Goal: Information Seeking & Learning: Learn about a topic

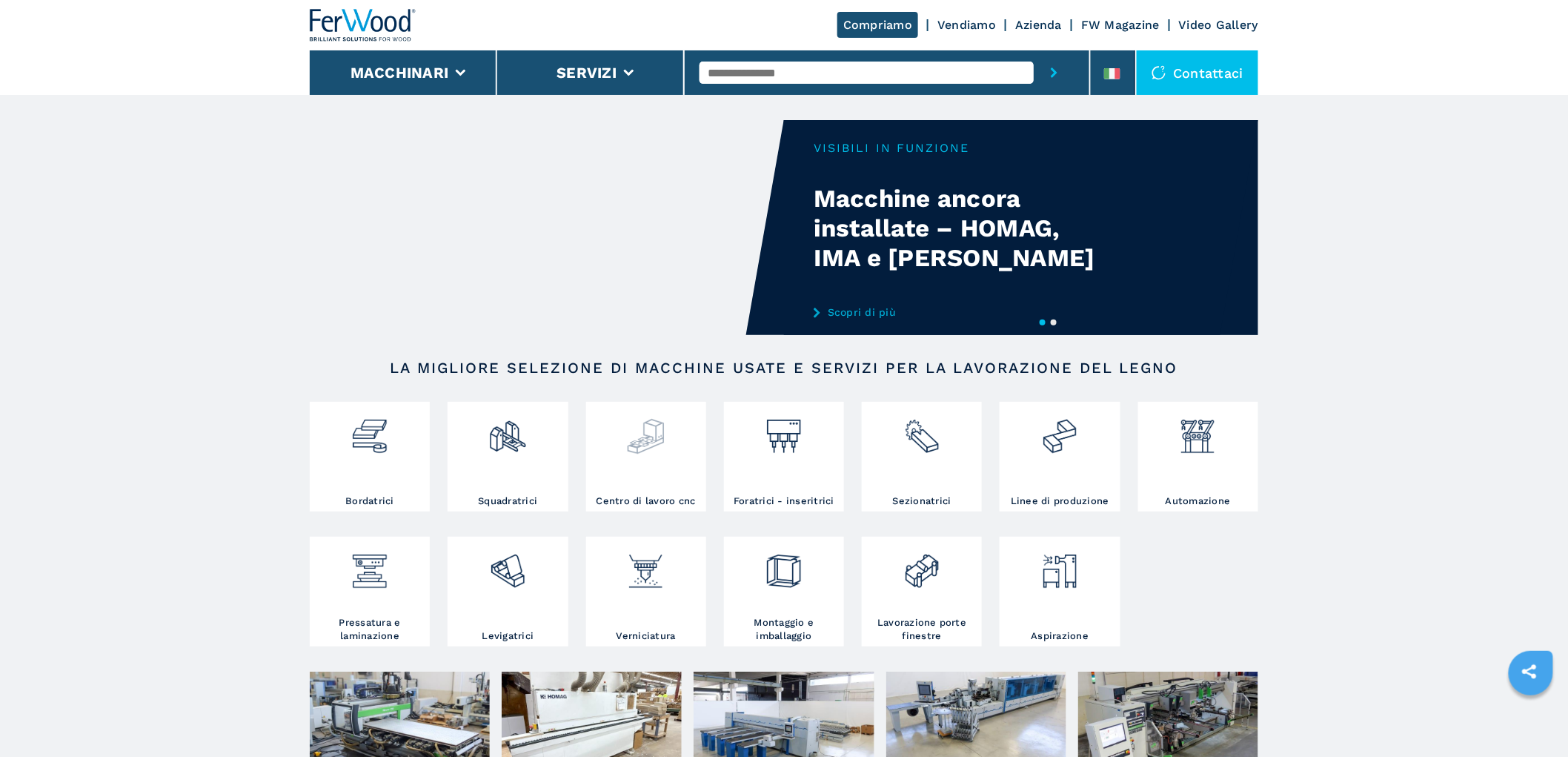
click at [655, 448] on img at bounding box center [646, 430] width 39 height 50
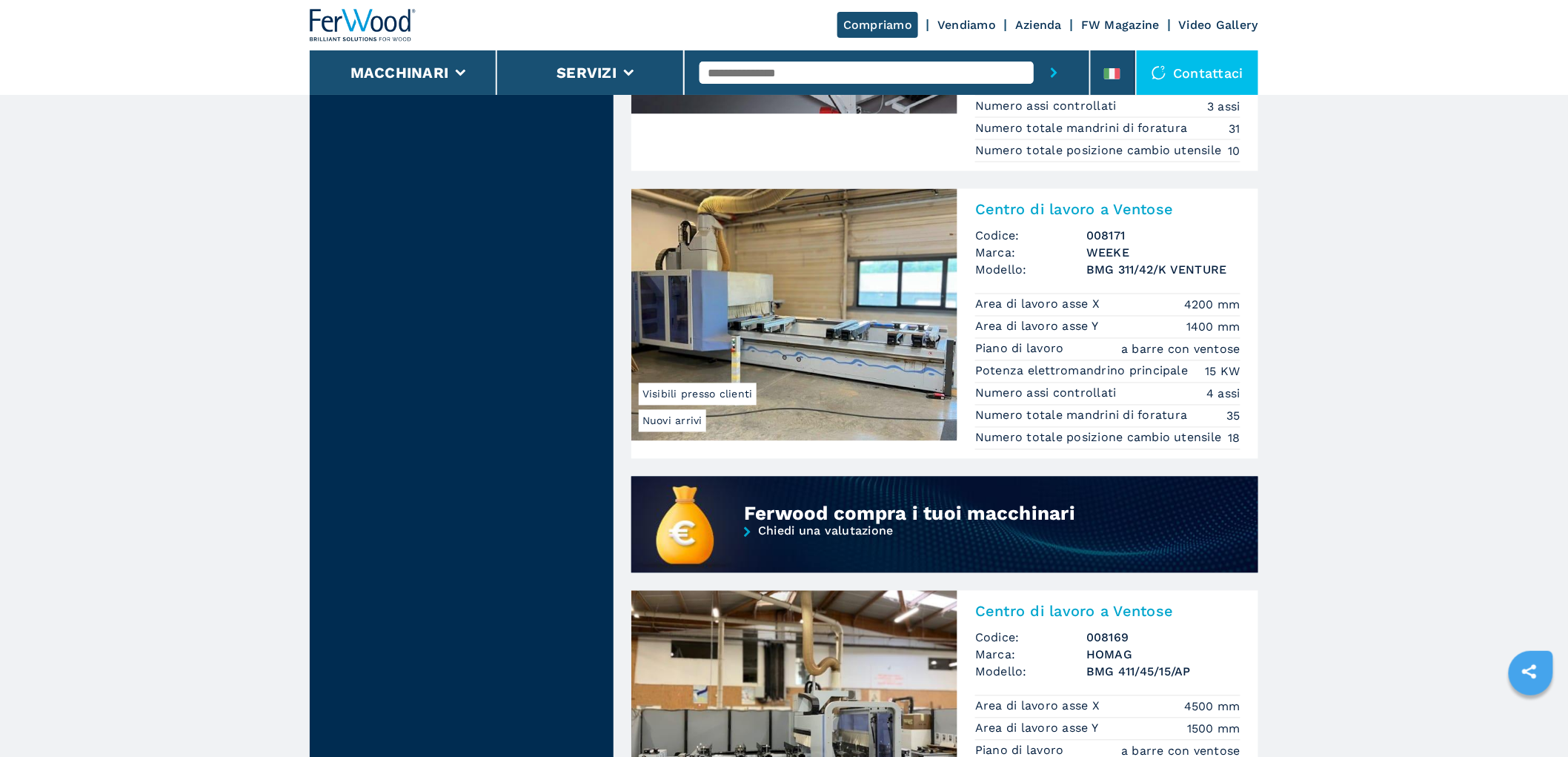
scroll to position [989, 0]
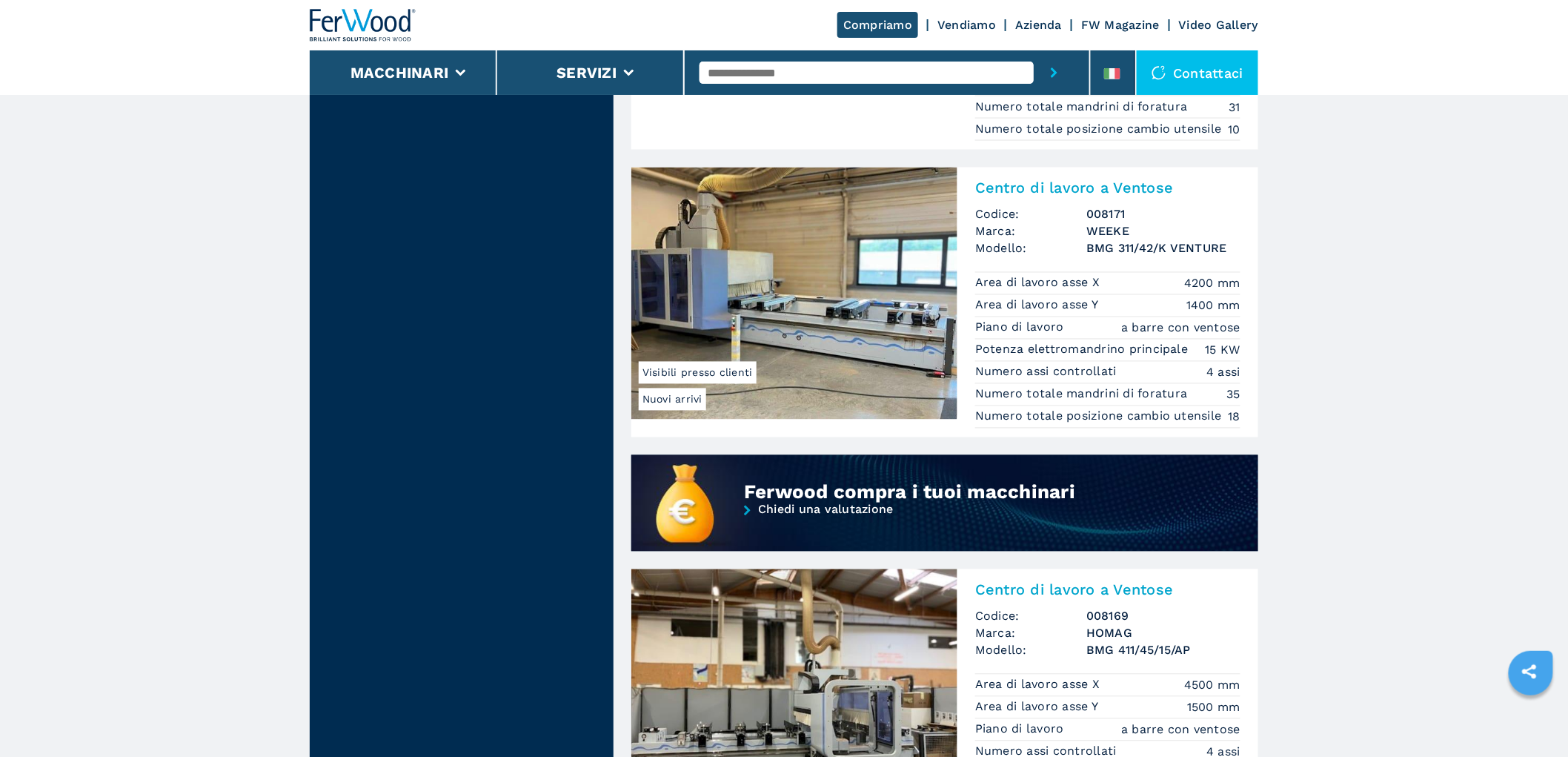
click at [1076, 196] on h2 "Centro di lavoro a Ventose" at bounding box center [1108, 189] width 265 height 18
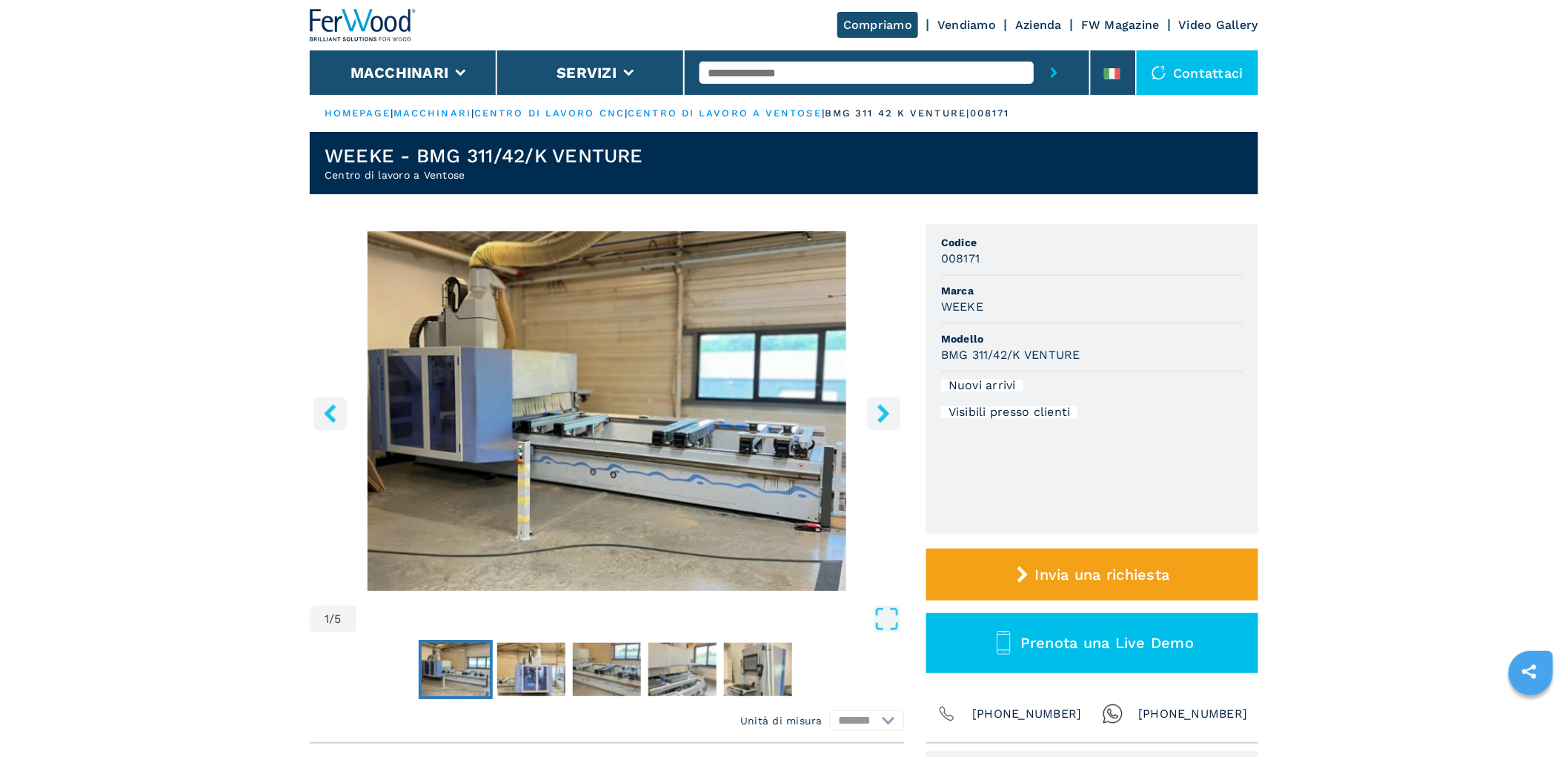
click at [871, 391] on img "Go to Slide 1" at bounding box center [607, 411] width 595 height 360
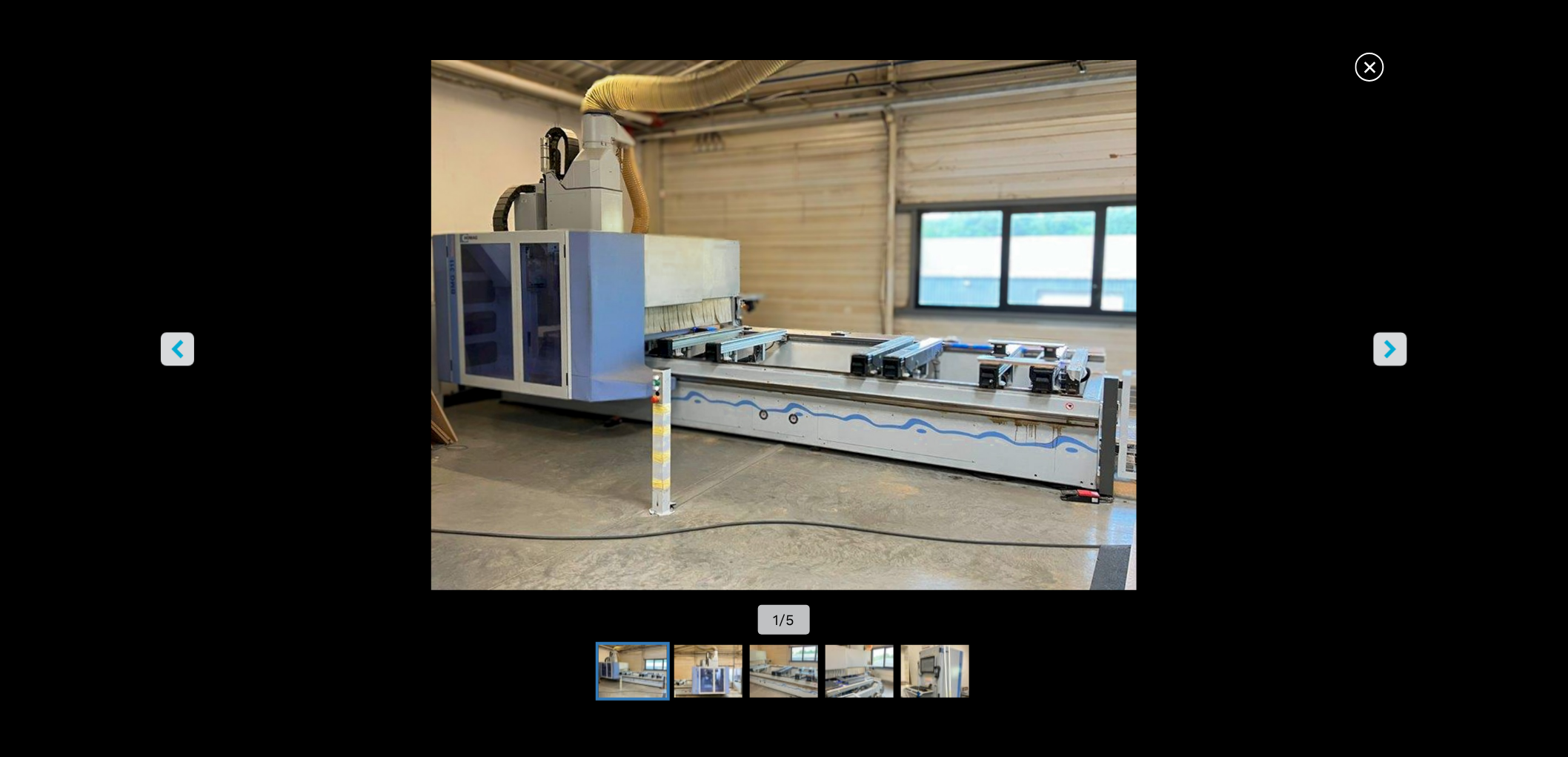
click at [884, 410] on img "Go to Slide 1" at bounding box center [784, 325] width 1411 height 530
click at [1401, 339] on button "right-button" at bounding box center [1390, 349] width 33 height 33
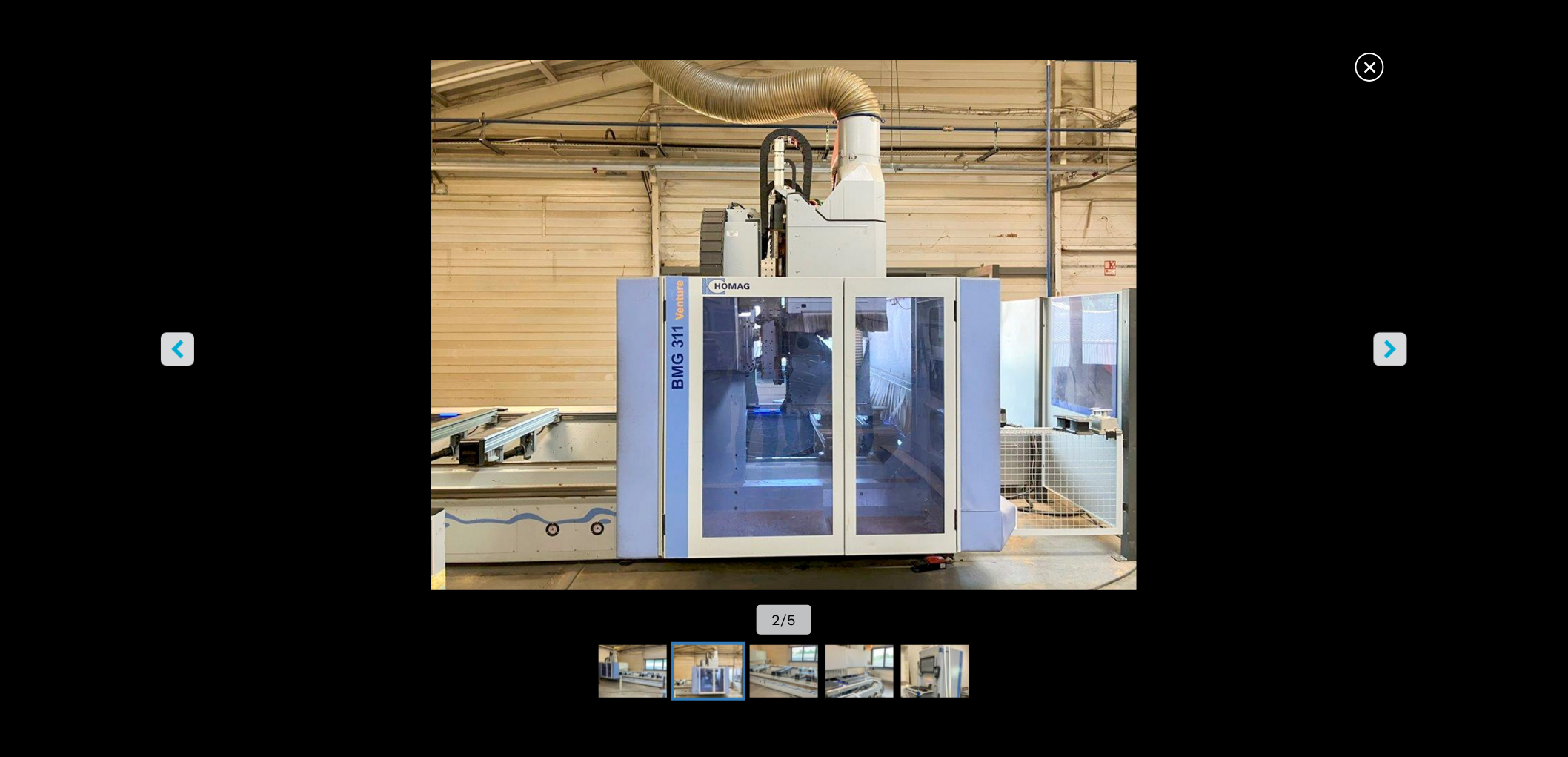
click at [1399, 339] on button "right-button" at bounding box center [1390, 349] width 33 height 33
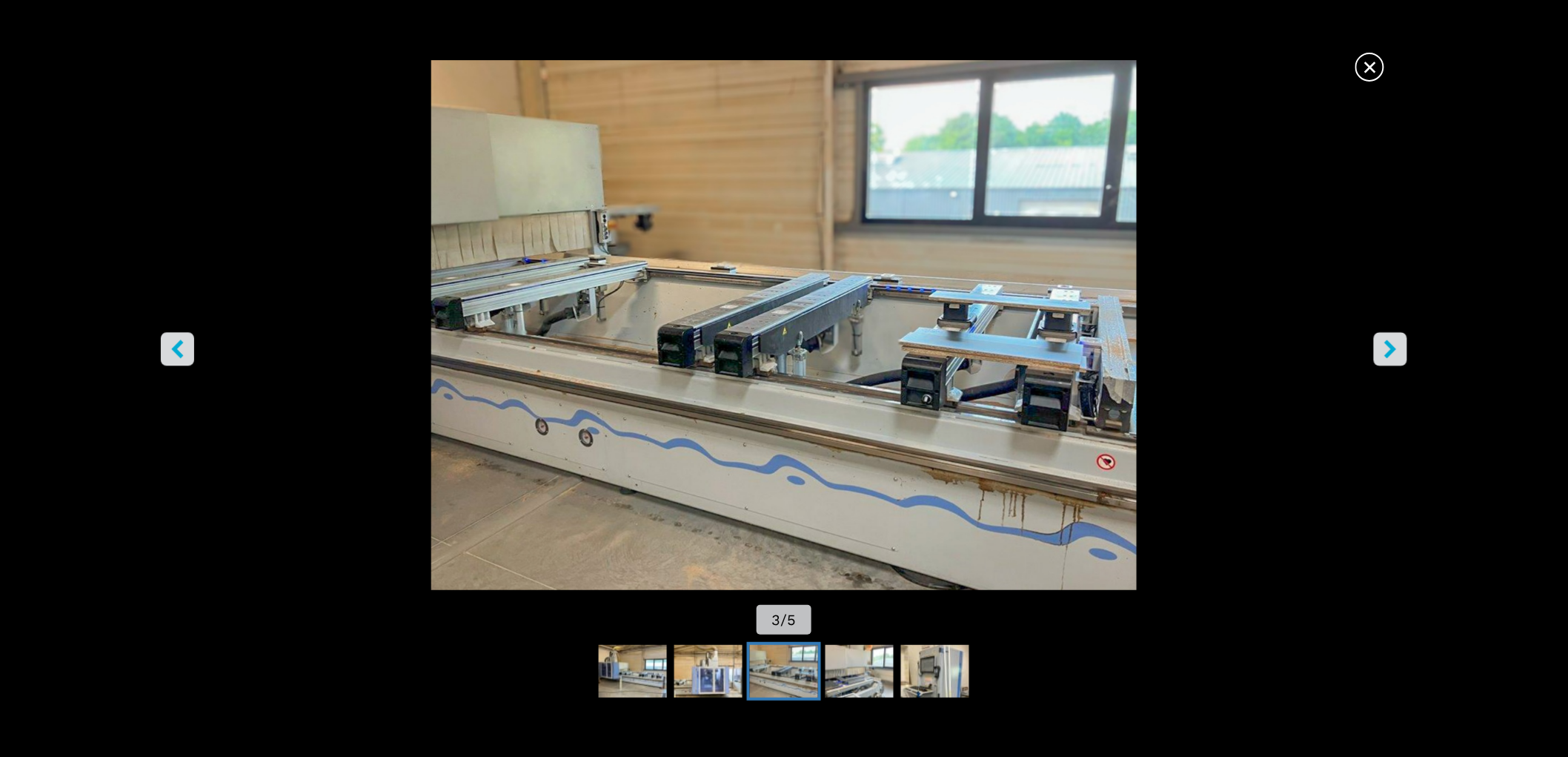
click at [1399, 340] on icon "right-button" at bounding box center [1390, 349] width 19 height 19
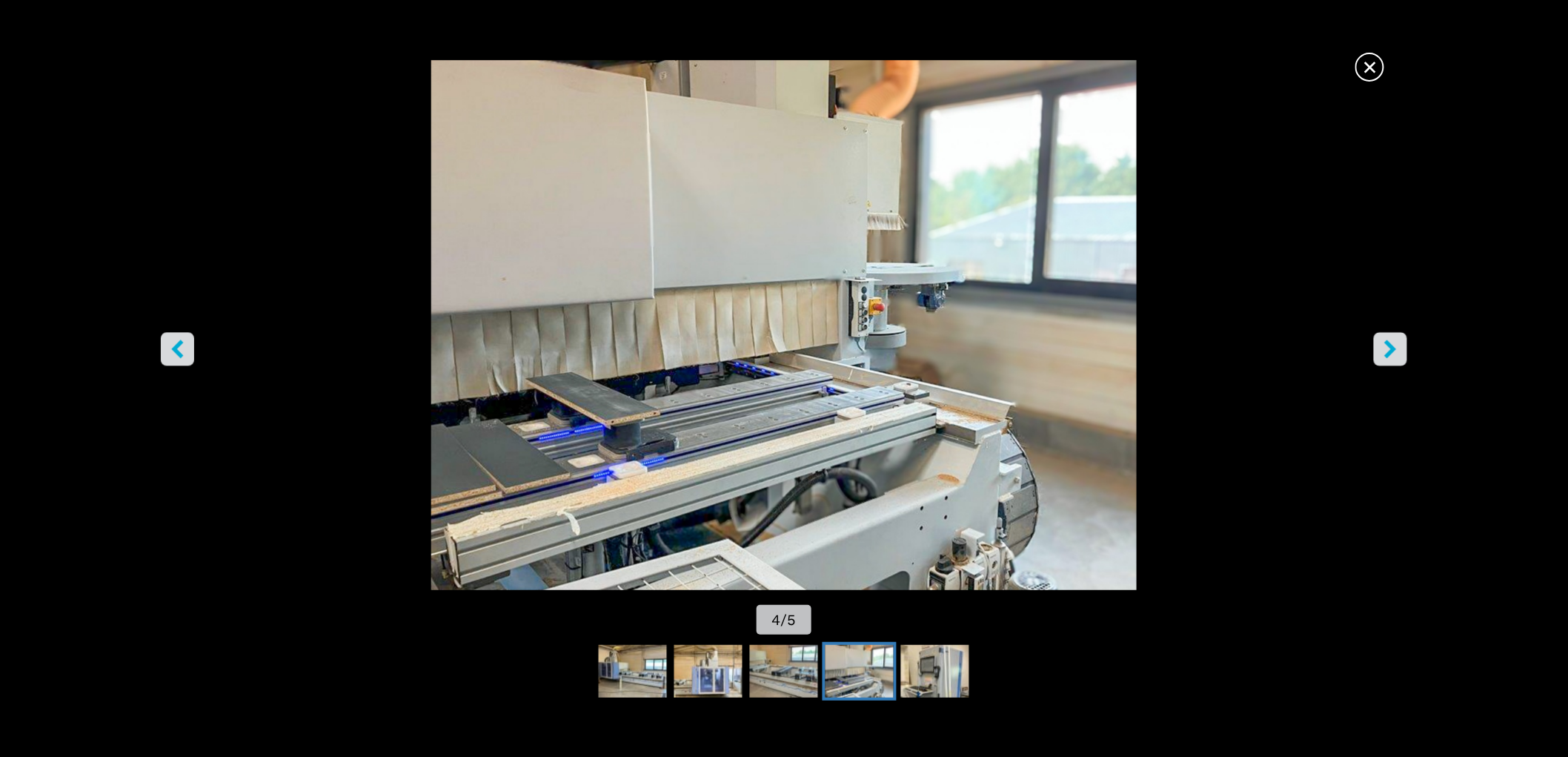
click at [1399, 340] on icon "right-button" at bounding box center [1390, 349] width 19 height 19
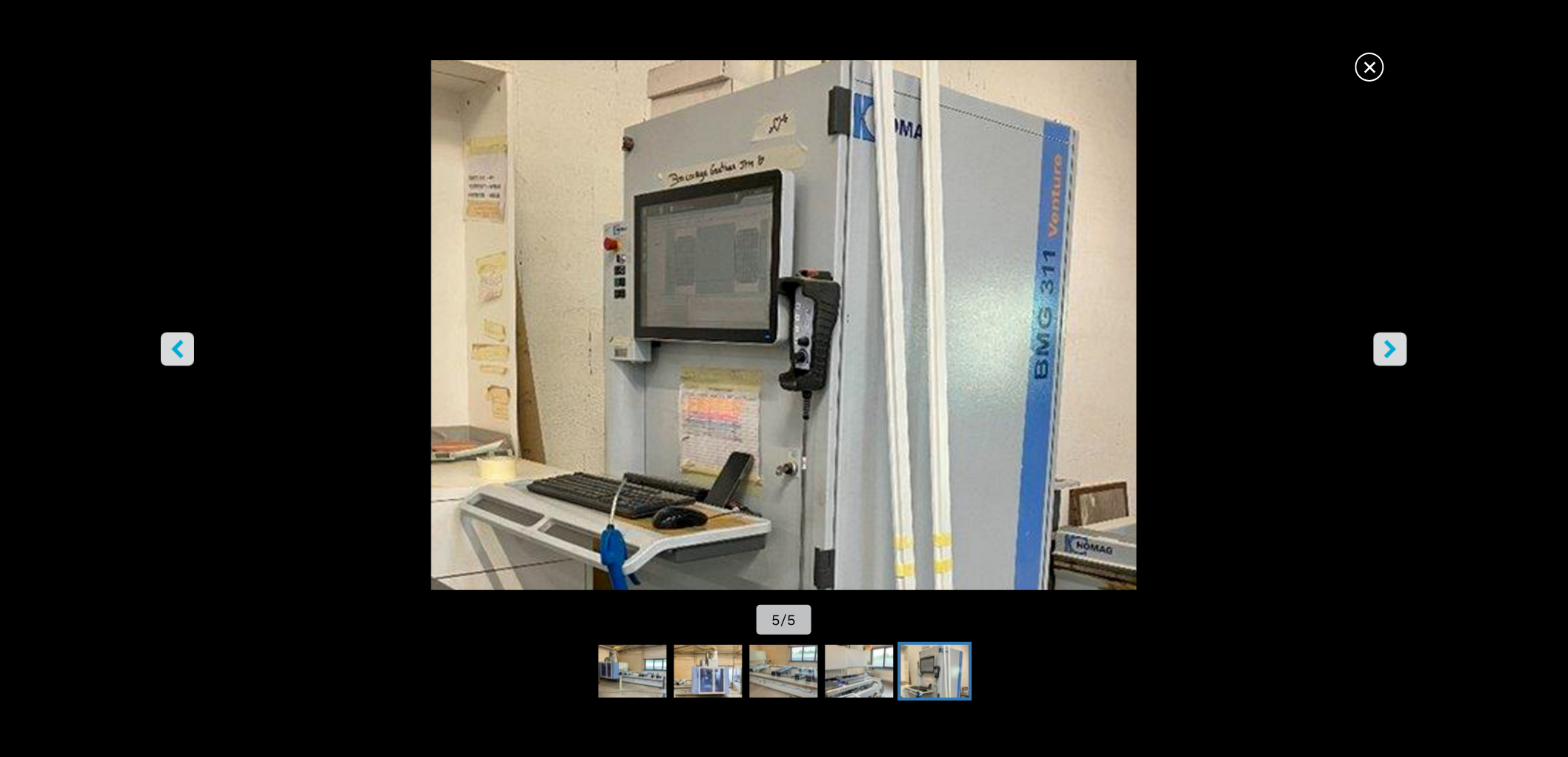
click at [1399, 340] on icon "right-button" at bounding box center [1390, 349] width 19 height 19
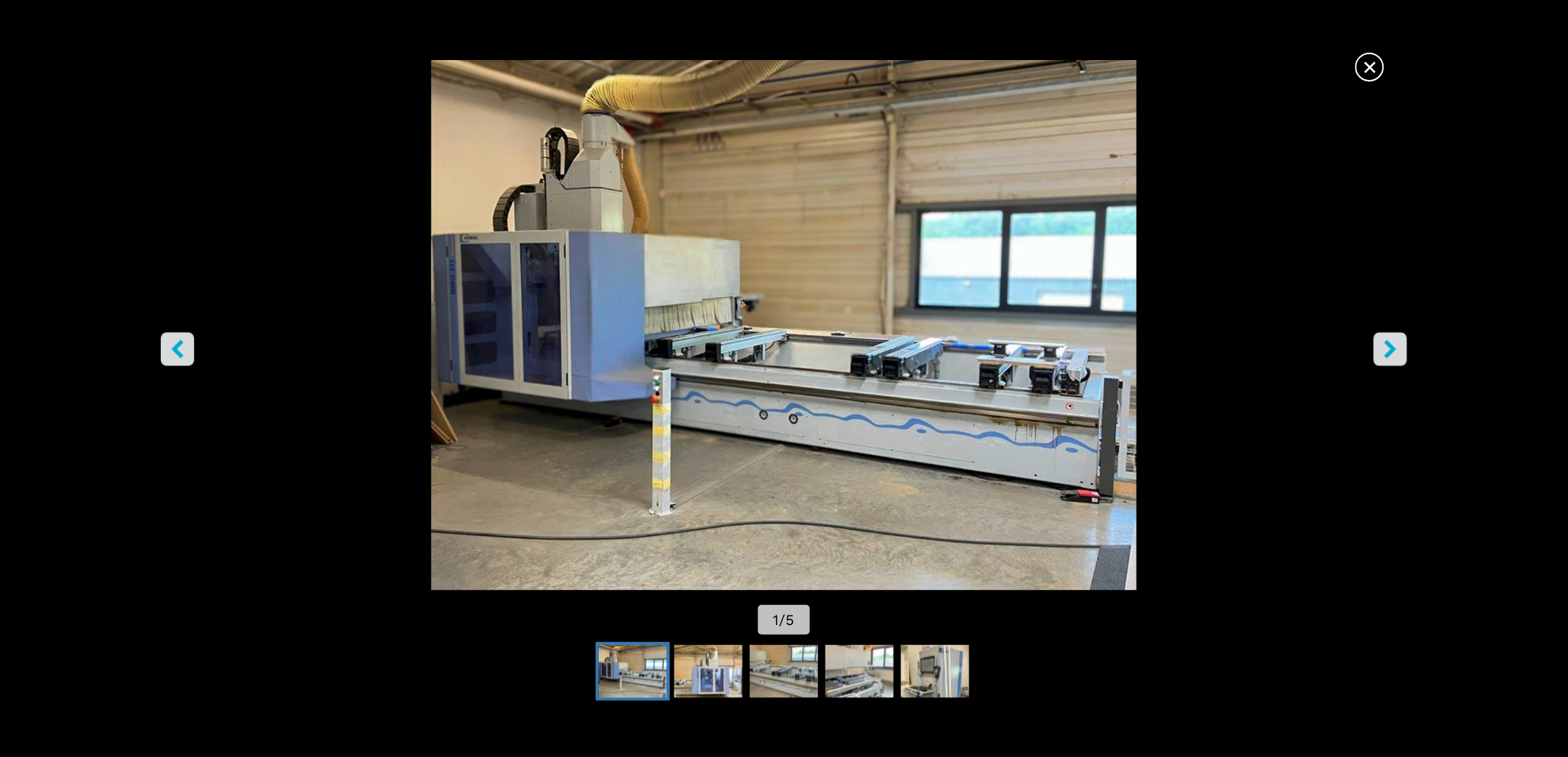
click at [1399, 340] on icon "right-button" at bounding box center [1390, 349] width 19 height 19
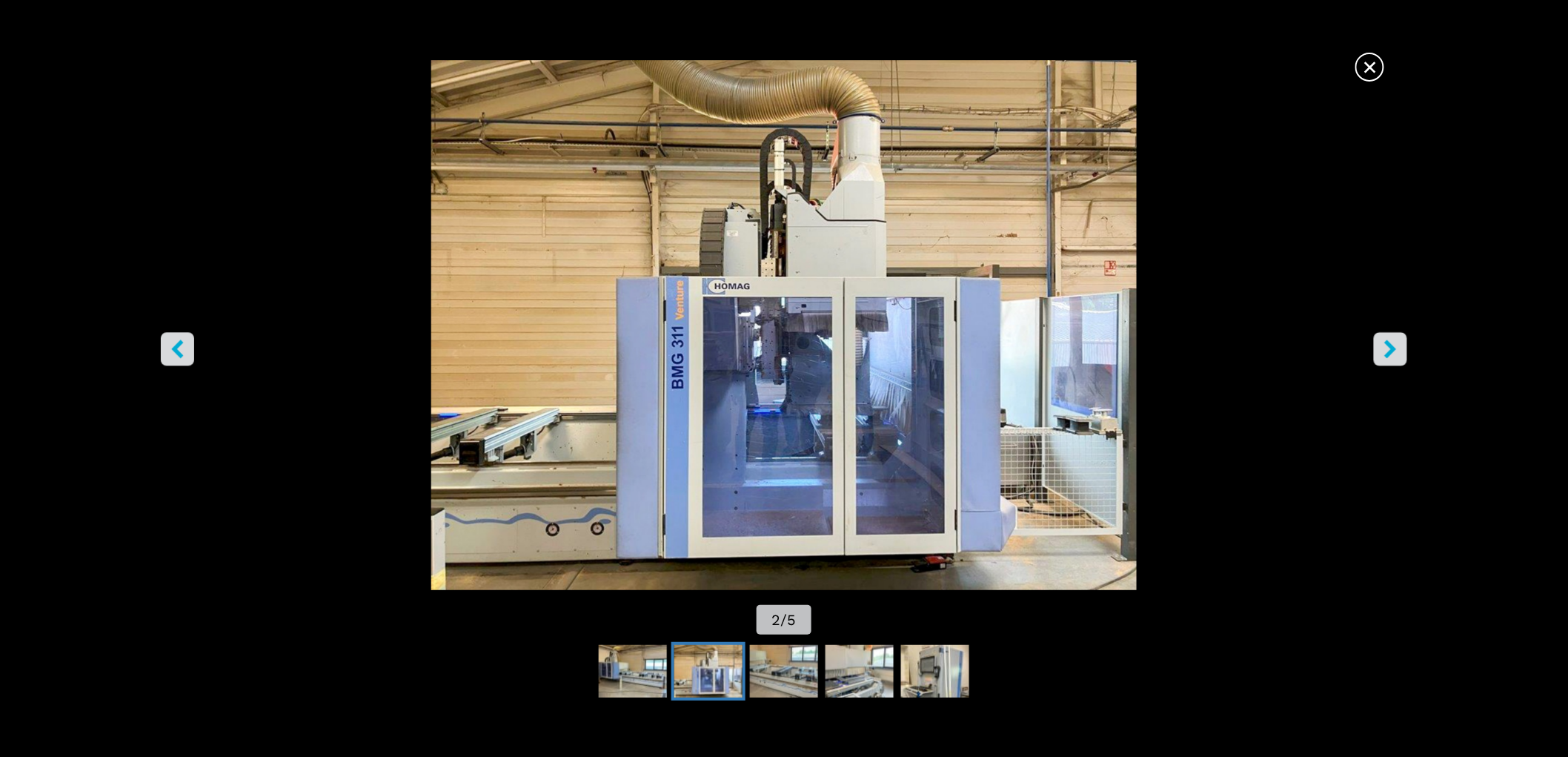
click at [1369, 61] on span "×" at bounding box center [1370, 64] width 26 height 26
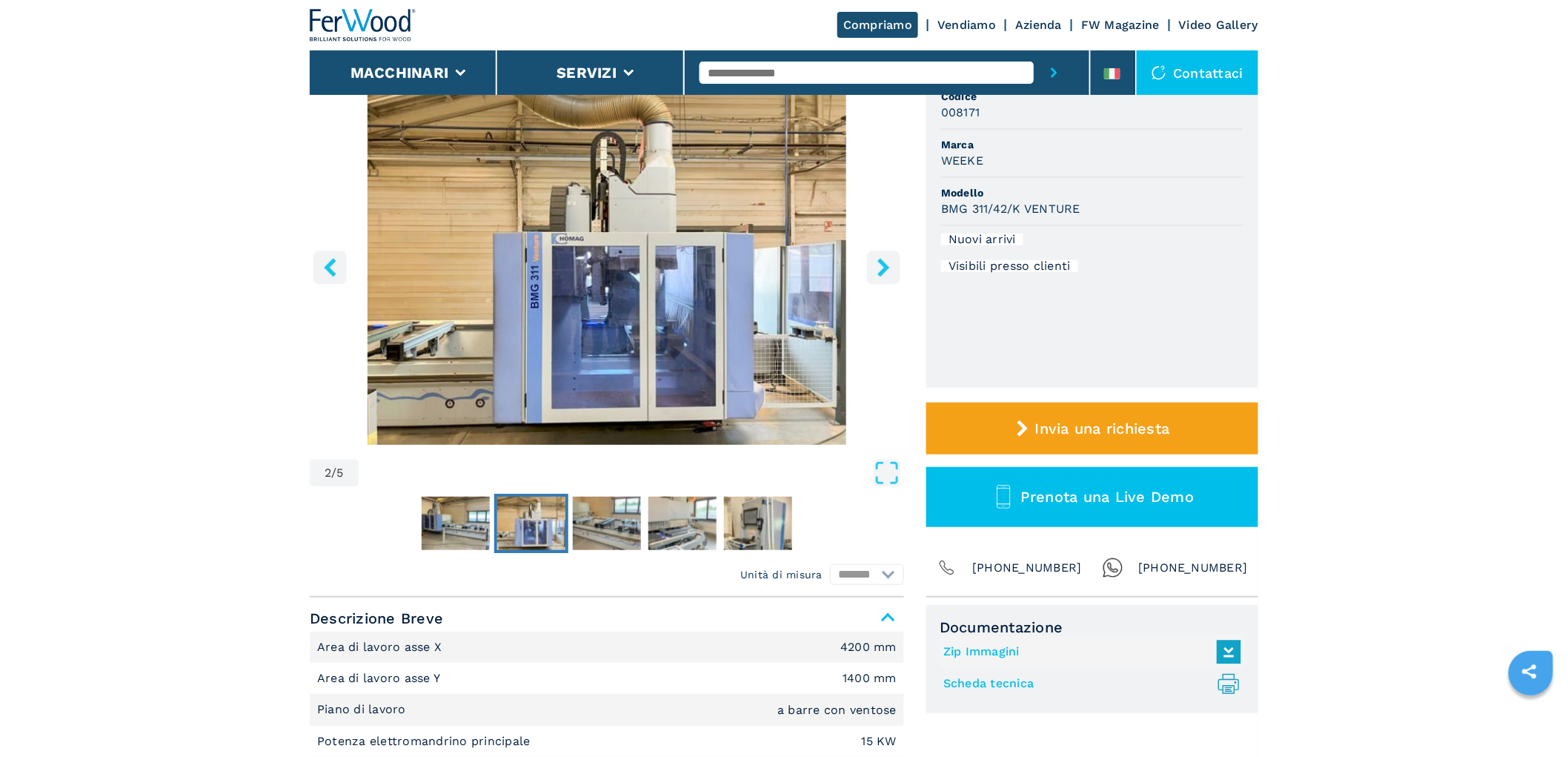
scroll to position [411, 0]
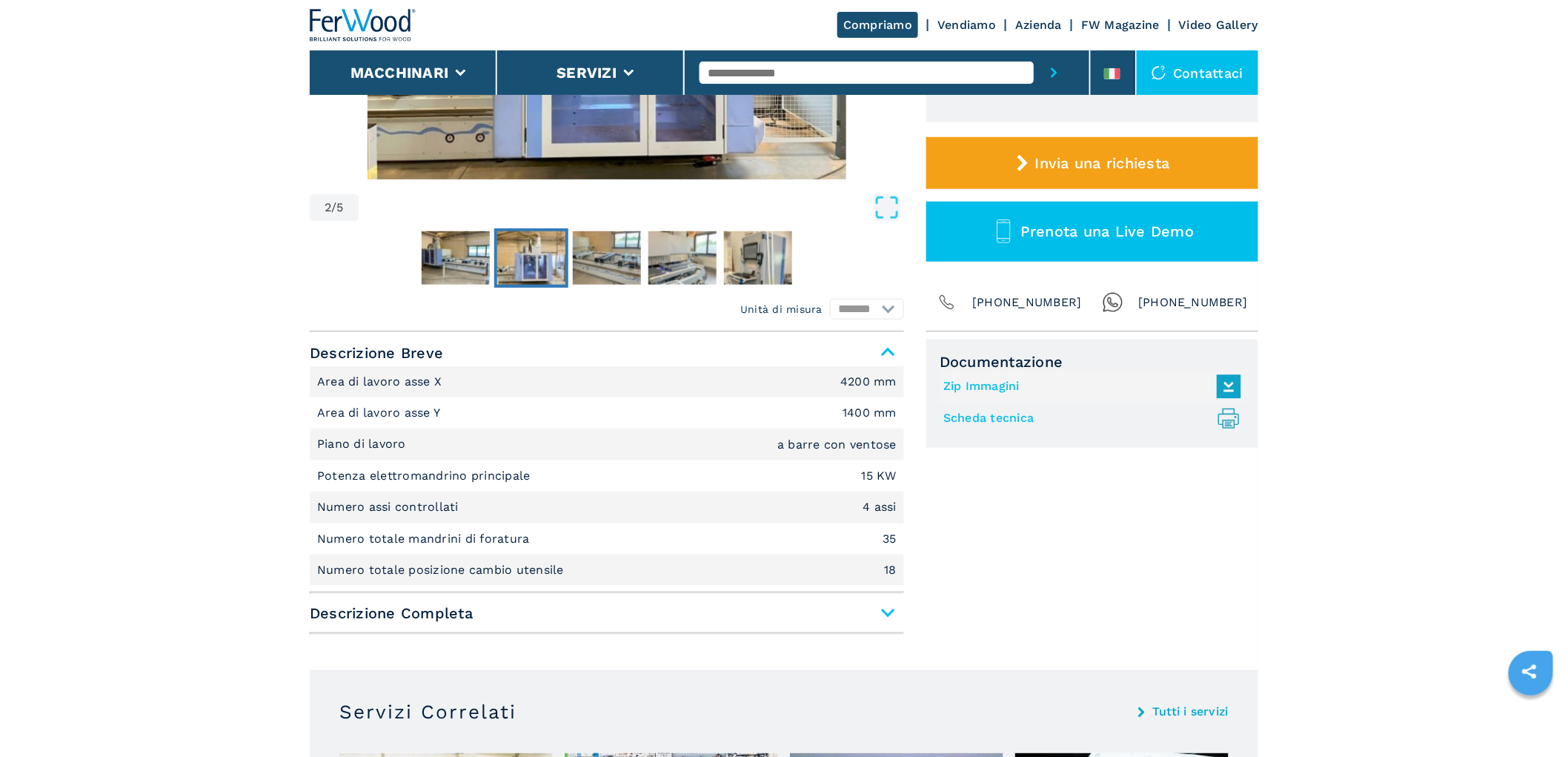
click at [839, 626] on div "Descrizione Breve Area di lavoro asse X 4200 mm Area di lavoro asse Y 1400 mm P…" at bounding box center [607, 487] width 595 height 296
click at [839, 618] on span "Descrizione Completa" at bounding box center [607, 613] width 595 height 27
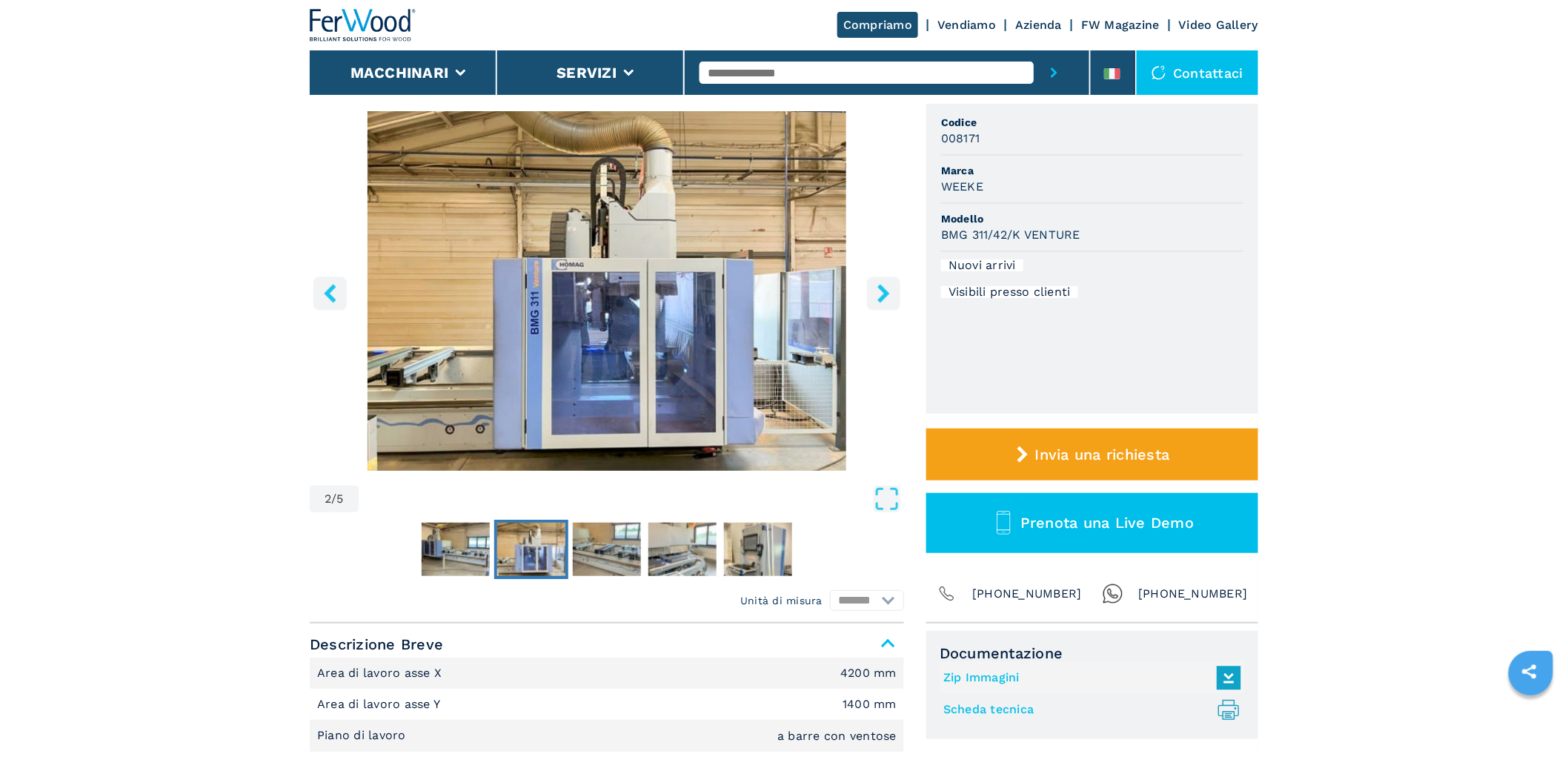
scroll to position [0, 0]
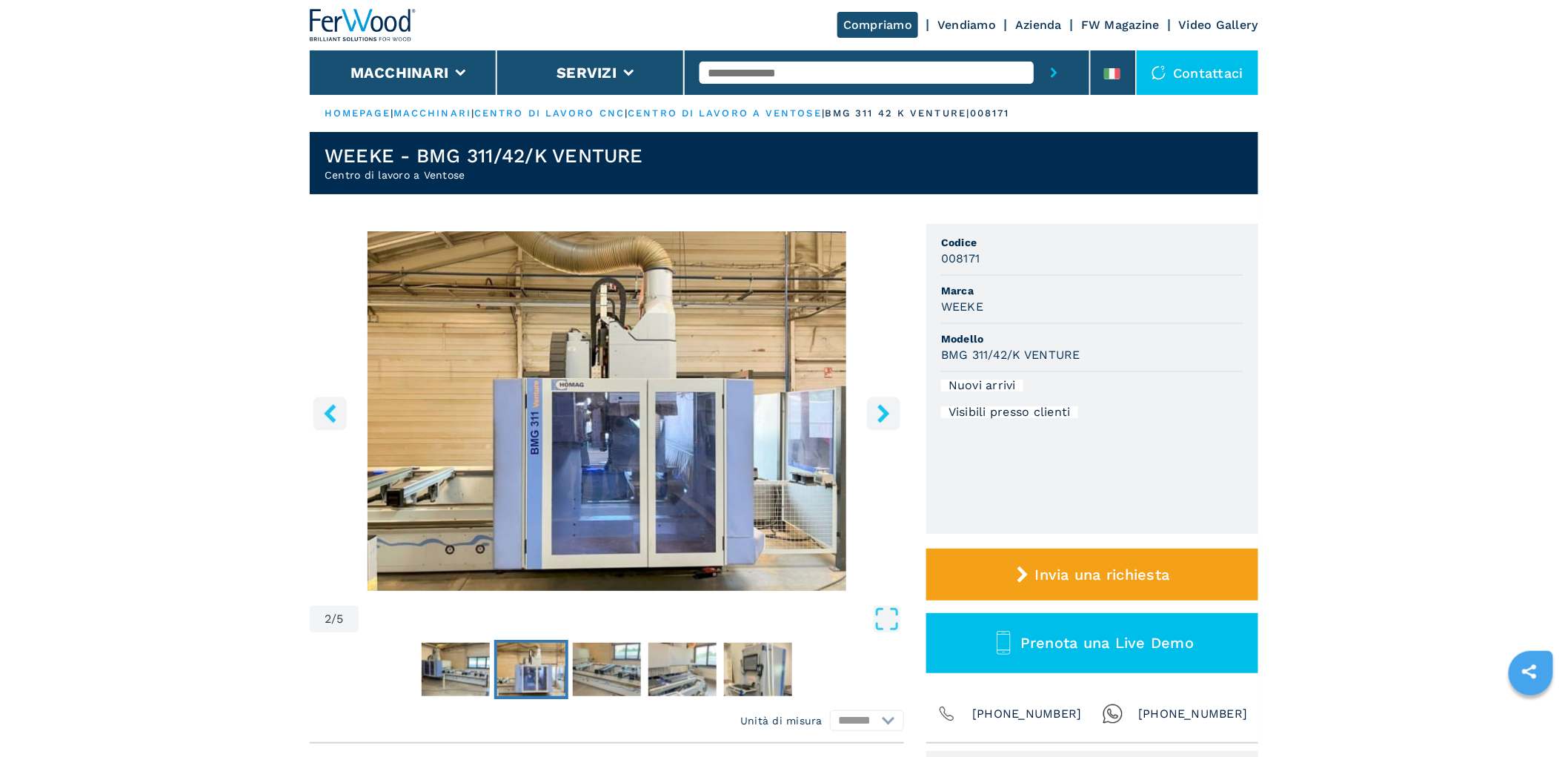
click at [895, 402] on button "right-button" at bounding box center [883, 412] width 33 height 33
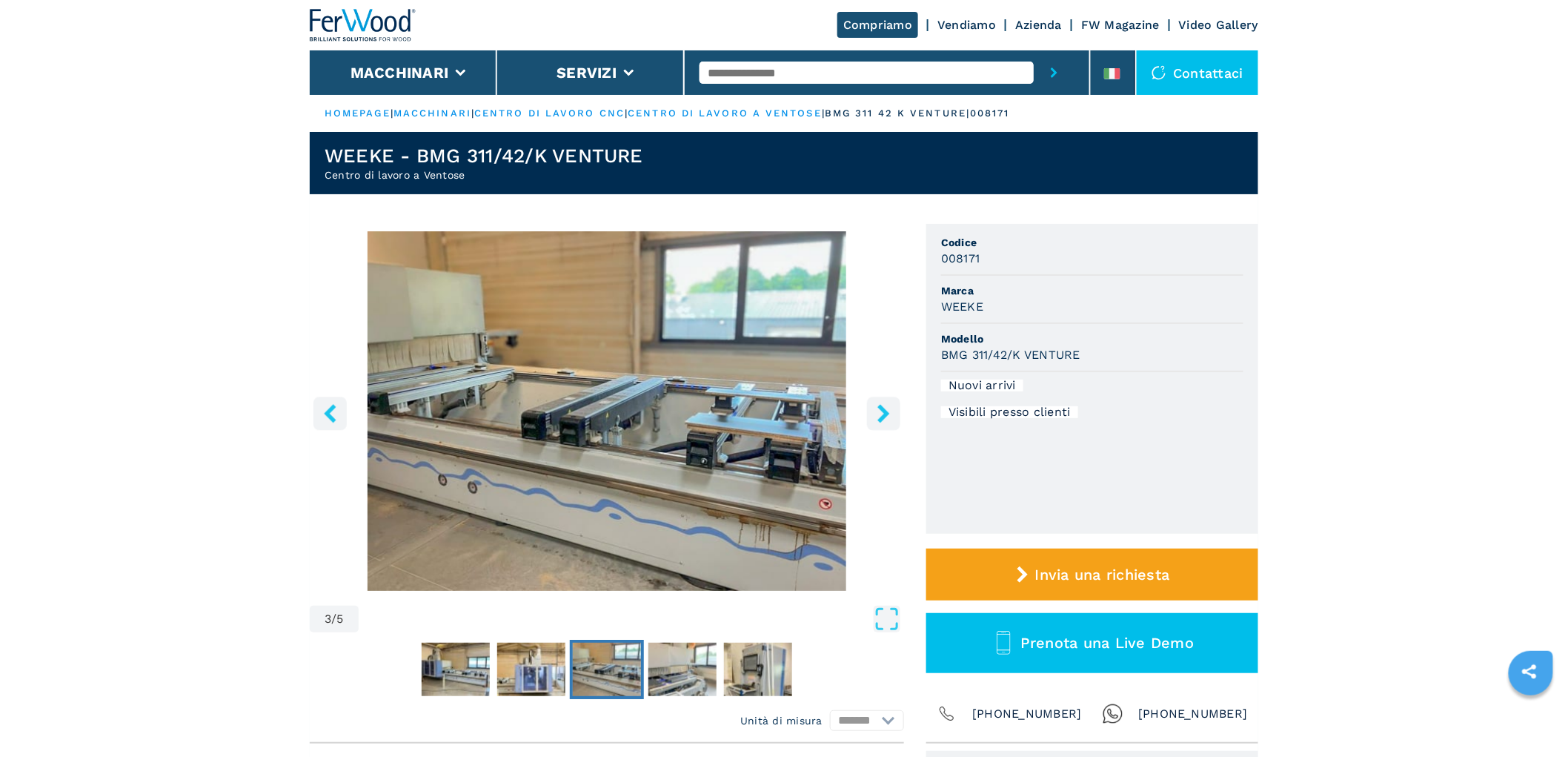
click at [895, 402] on button "right-button" at bounding box center [883, 412] width 33 height 33
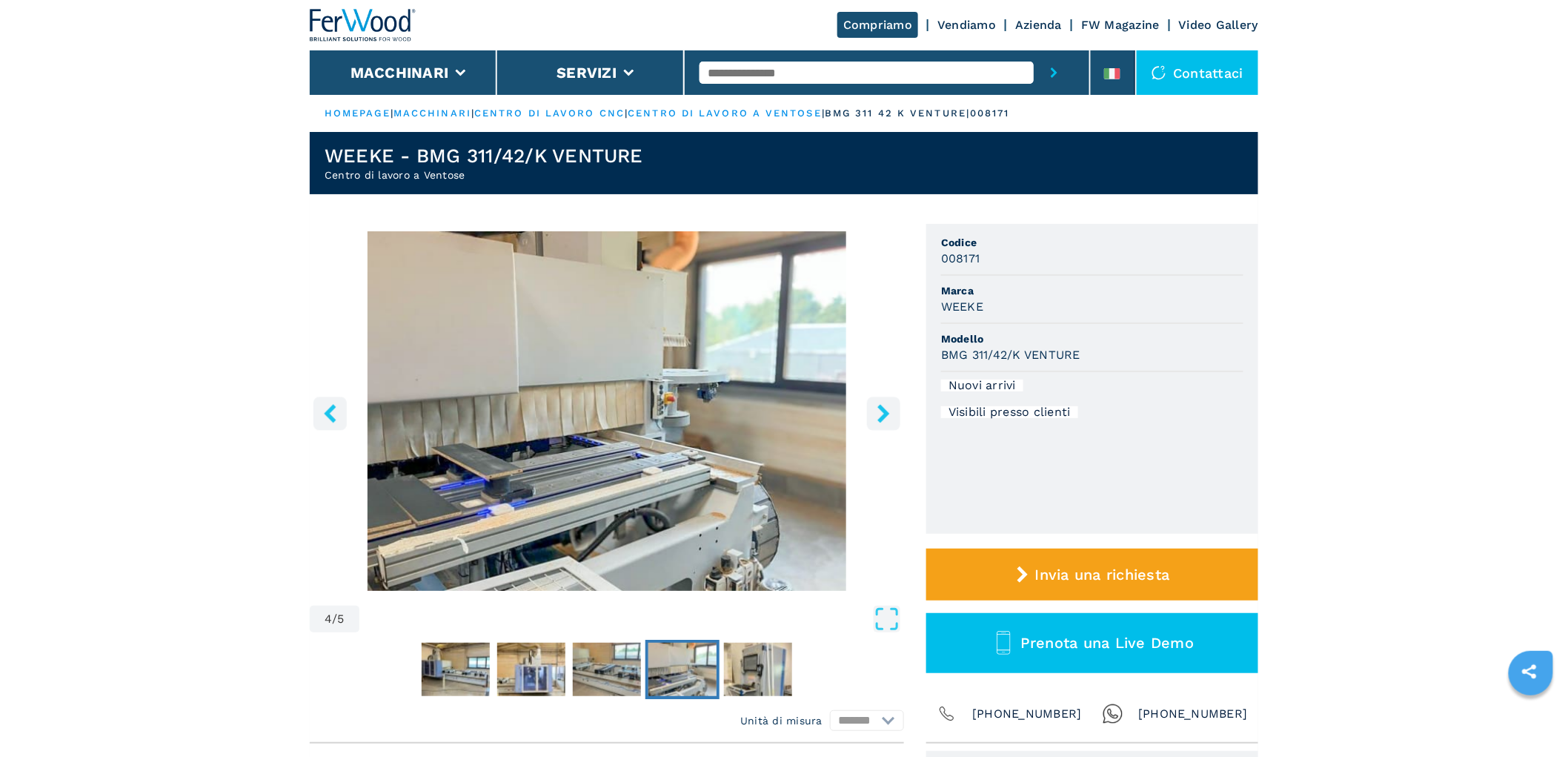
click at [895, 402] on button "right-button" at bounding box center [883, 412] width 33 height 33
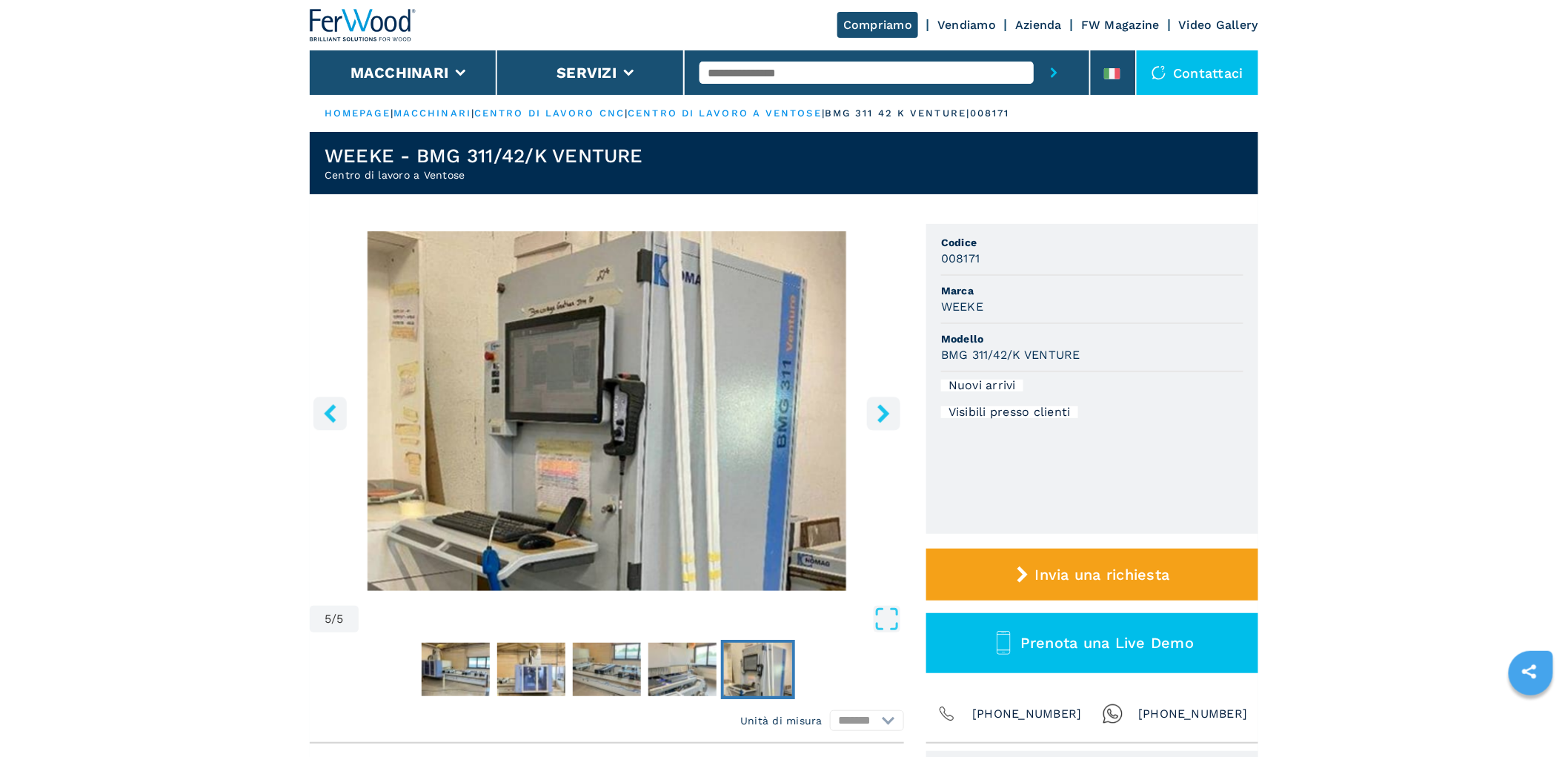
click at [895, 402] on button "right-button" at bounding box center [883, 412] width 33 height 33
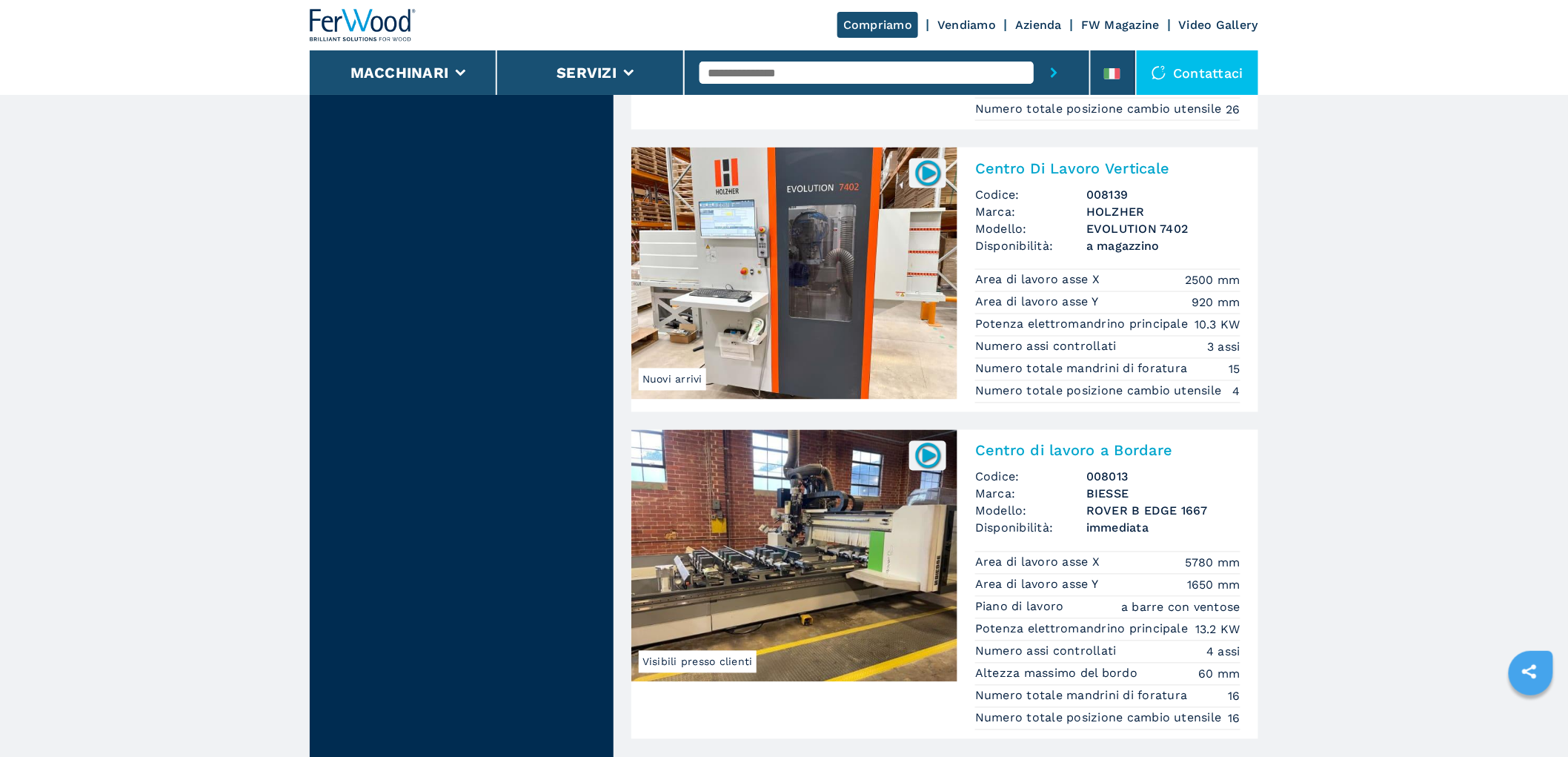
scroll to position [3379, 0]
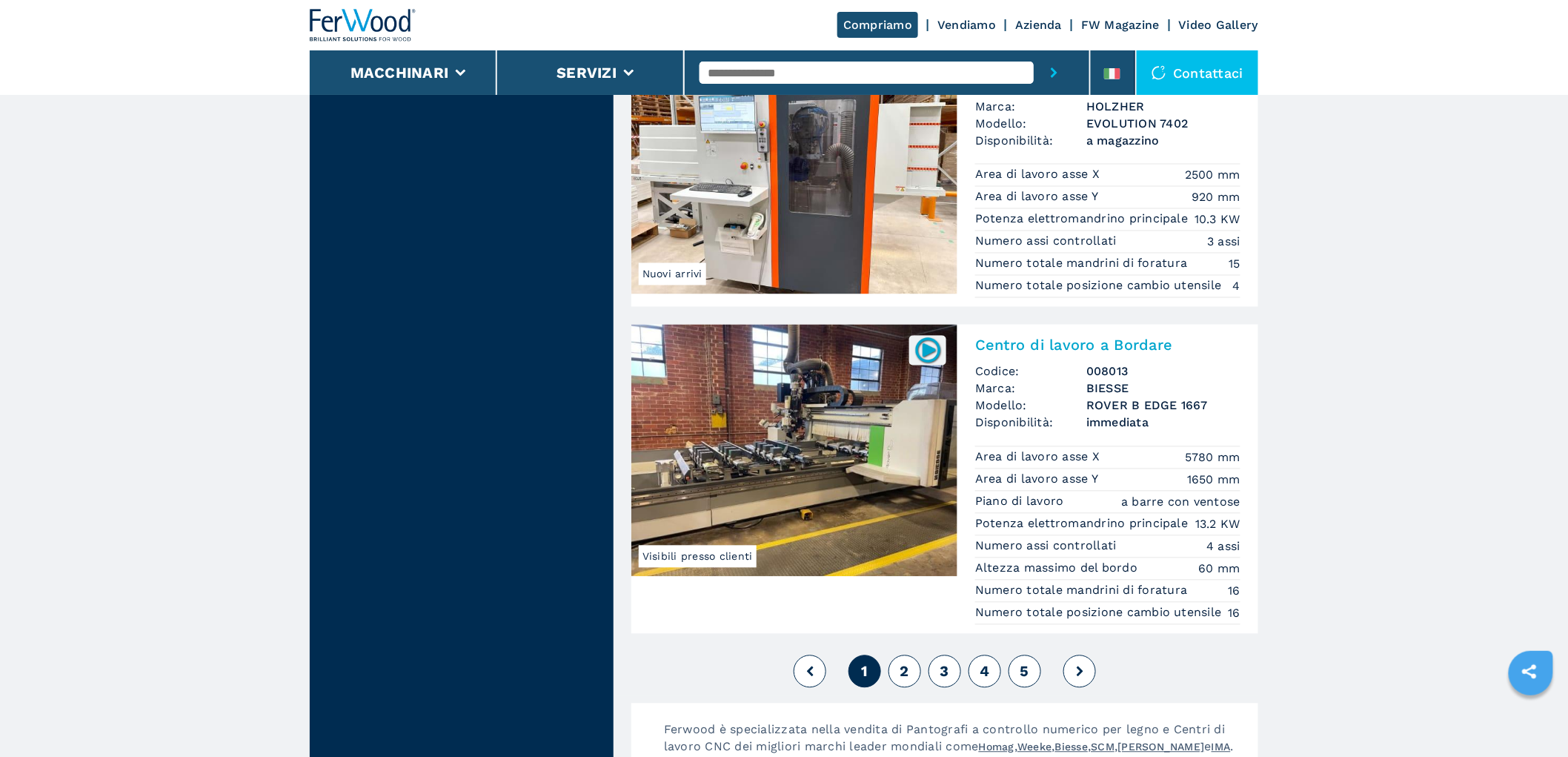
click at [906, 681] on span "2" at bounding box center [904, 672] width 9 height 18
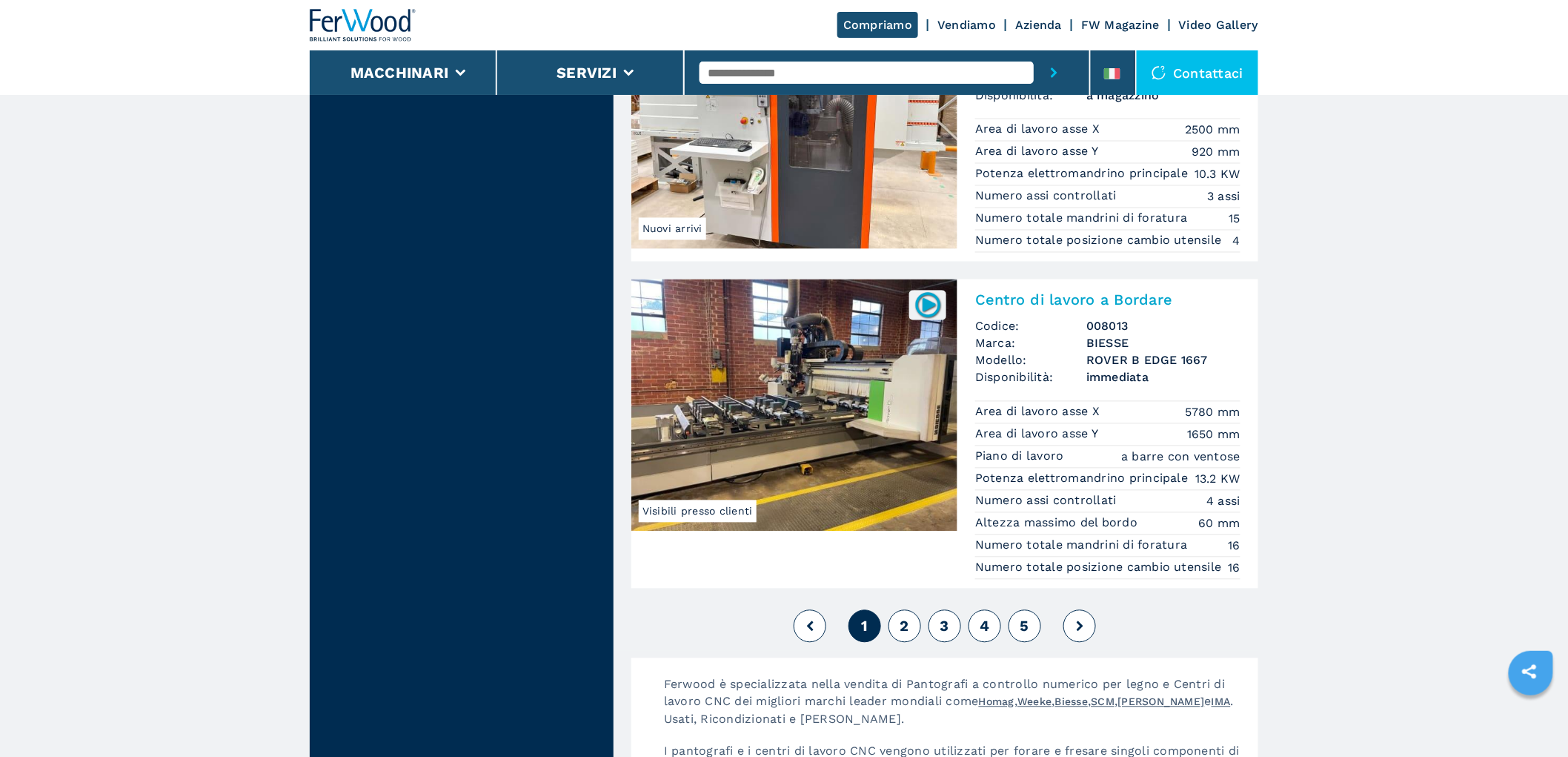
scroll to position [3543, 0]
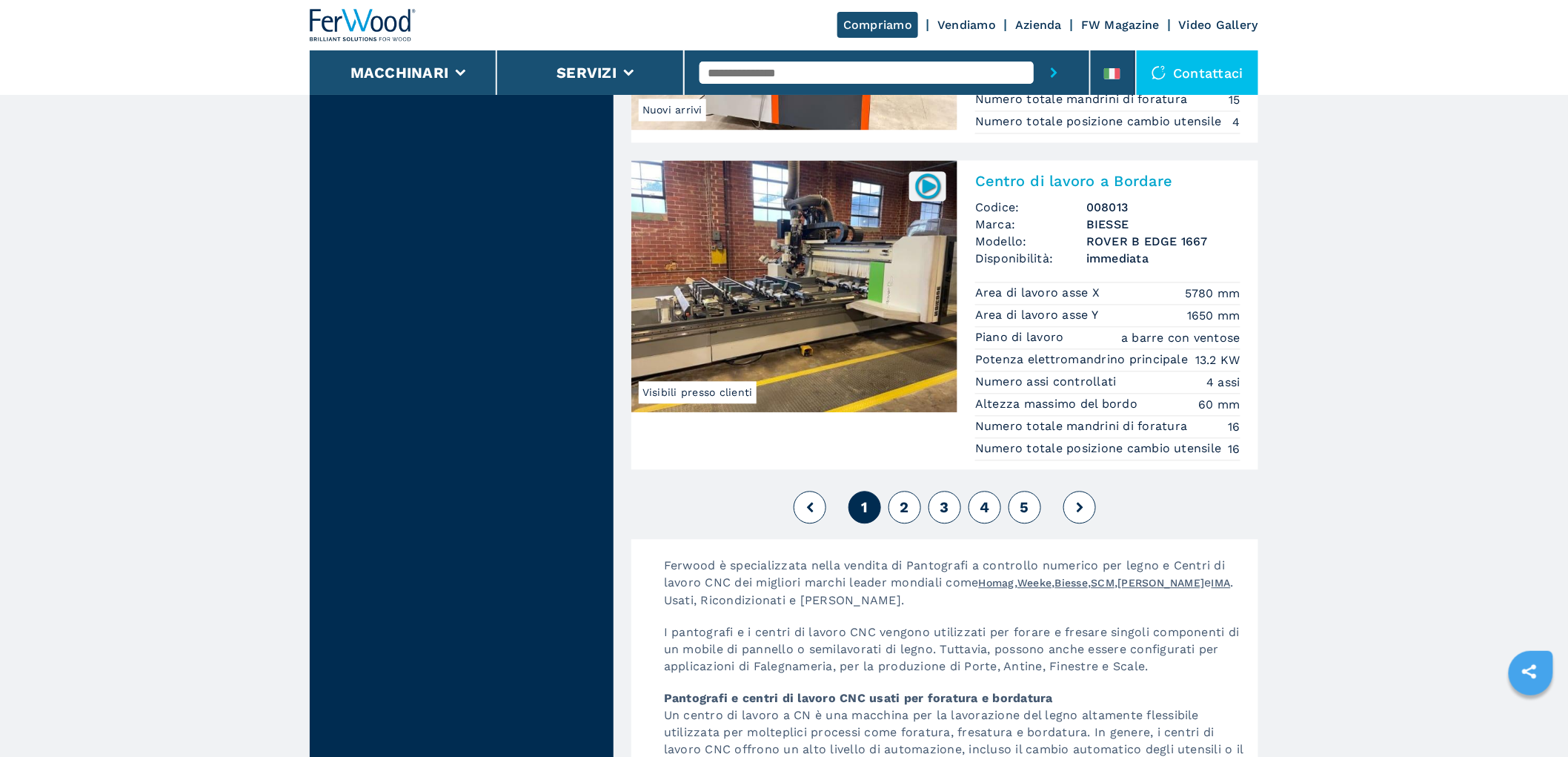
click at [913, 523] on button "2" at bounding box center [904, 507] width 33 height 33
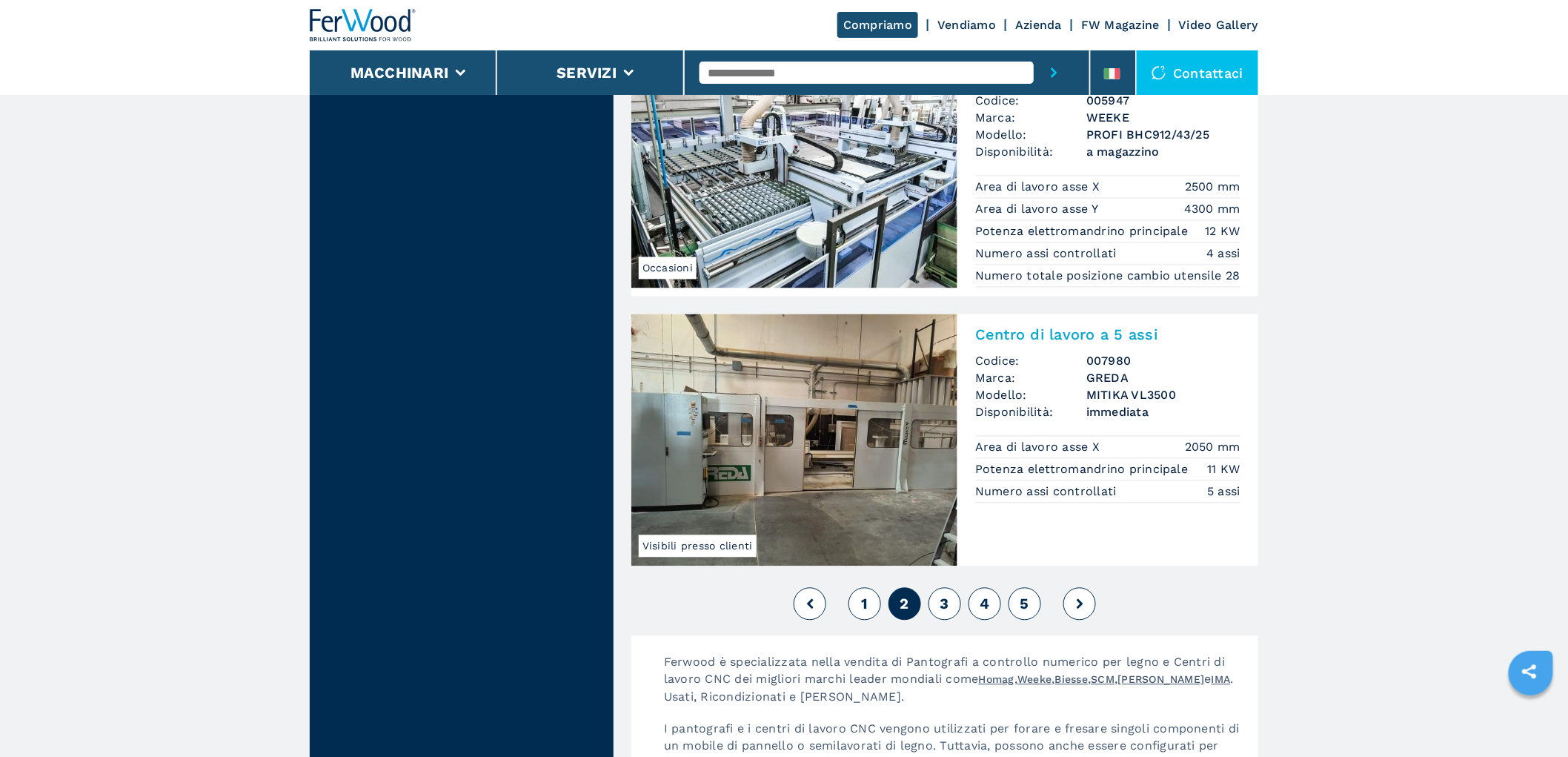
scroll to position [3625, 0]
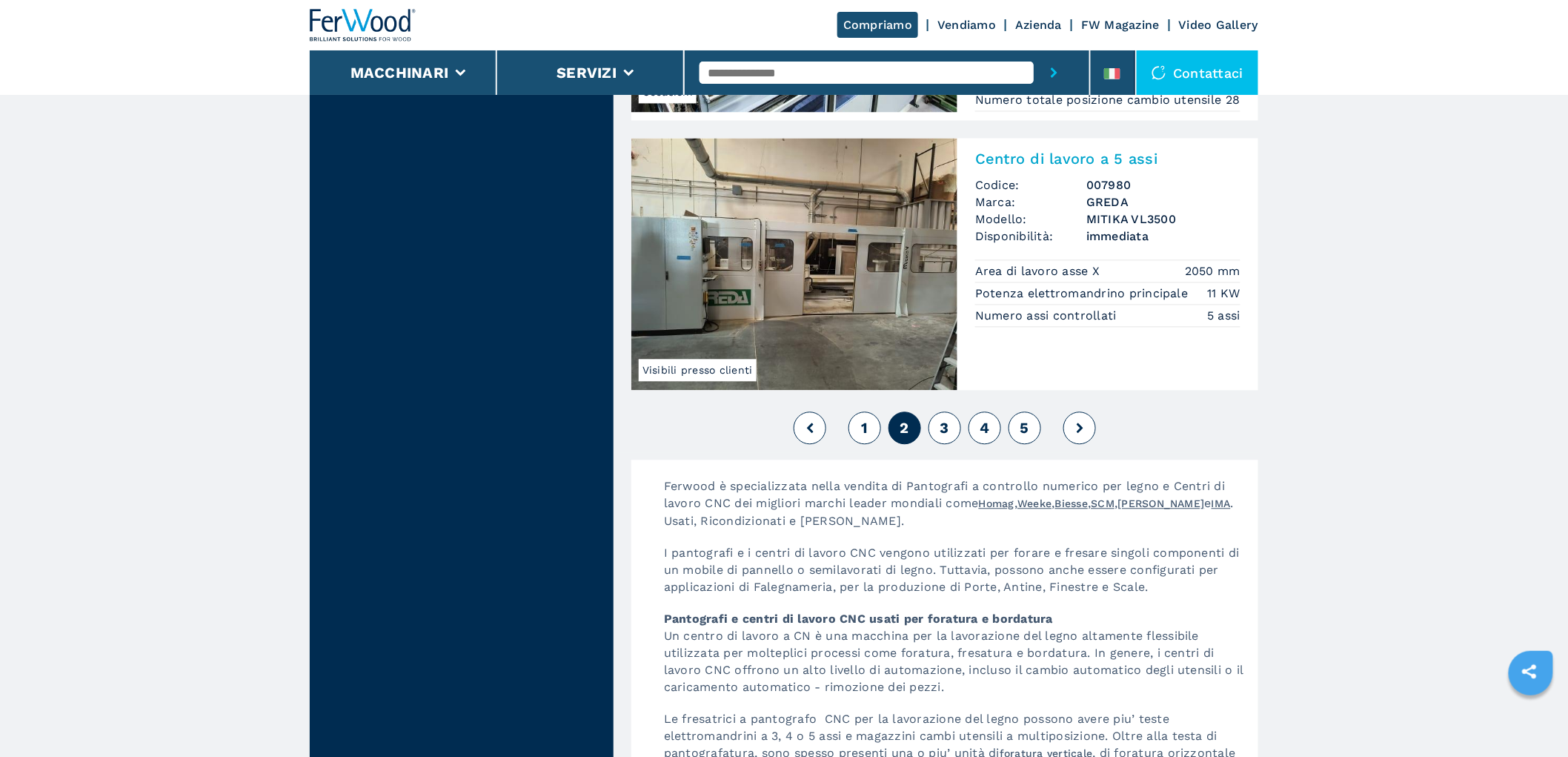
click at [944, 436] on span "3" at bounding box center [944, 428] width 9 height 18
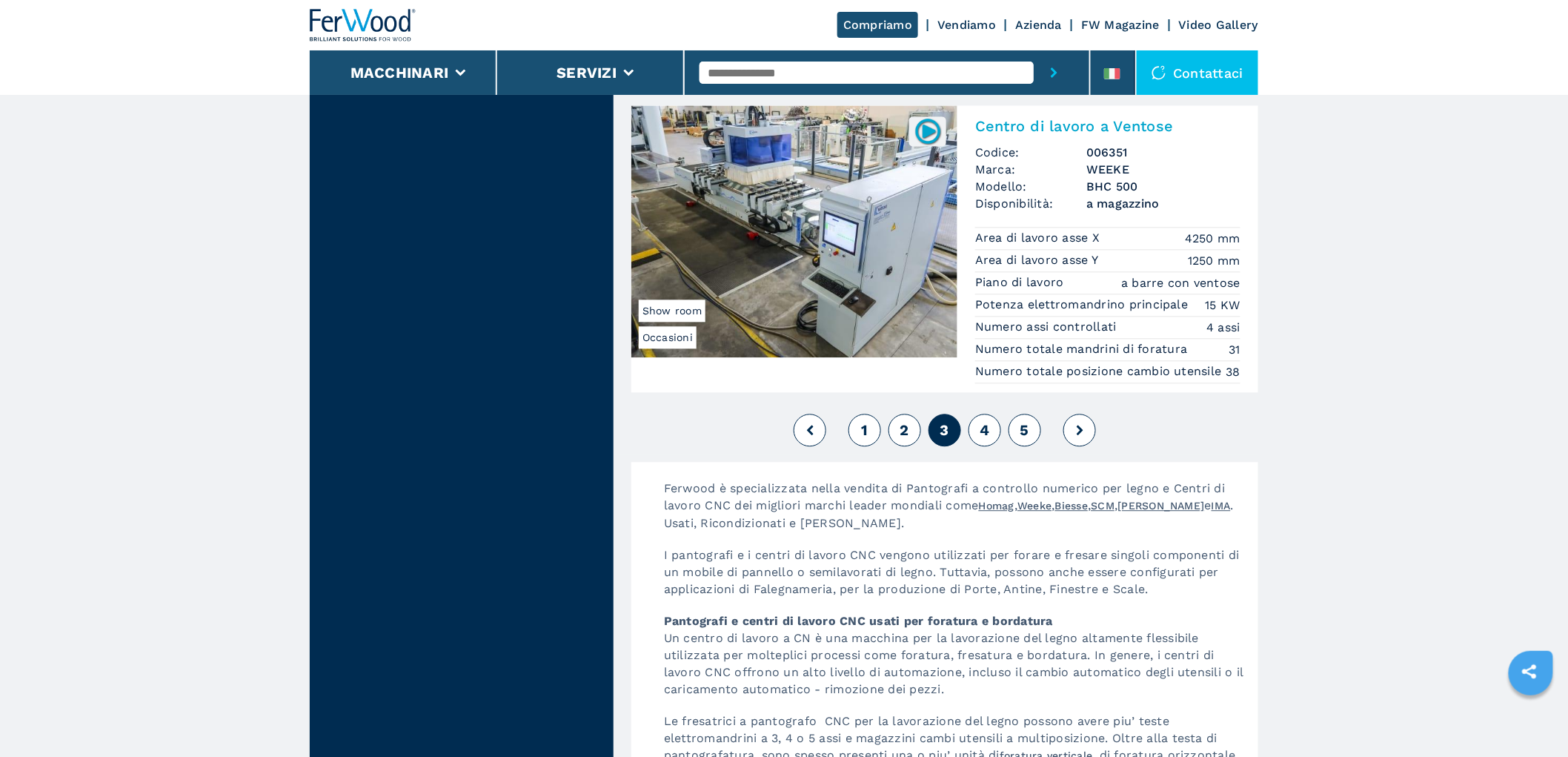
scroll to position [3625, 0]
click at [983, 437] on span "4" at bounding box center [985, 428] width 10 height 18
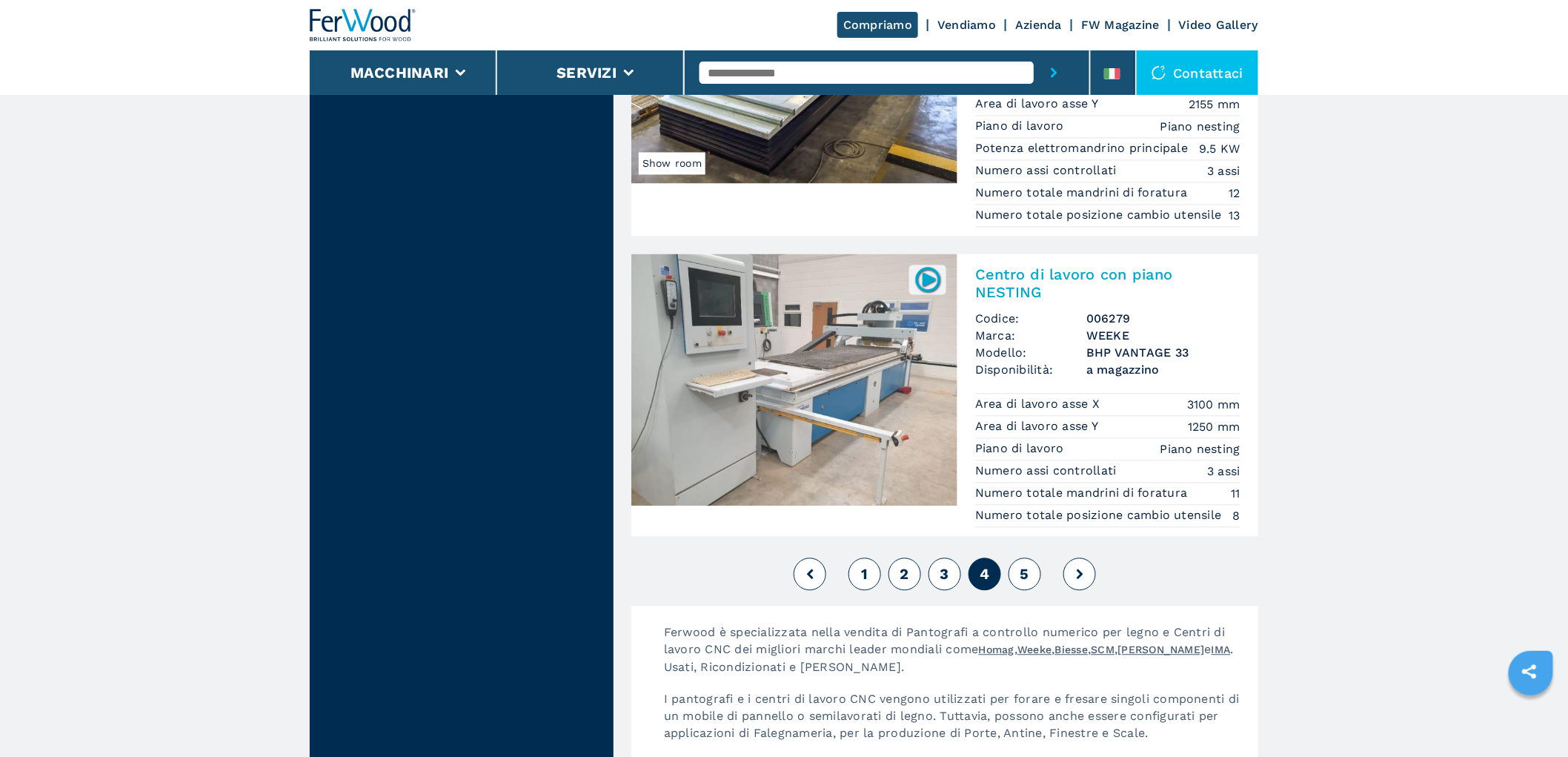
scroll to position [3543, 0]
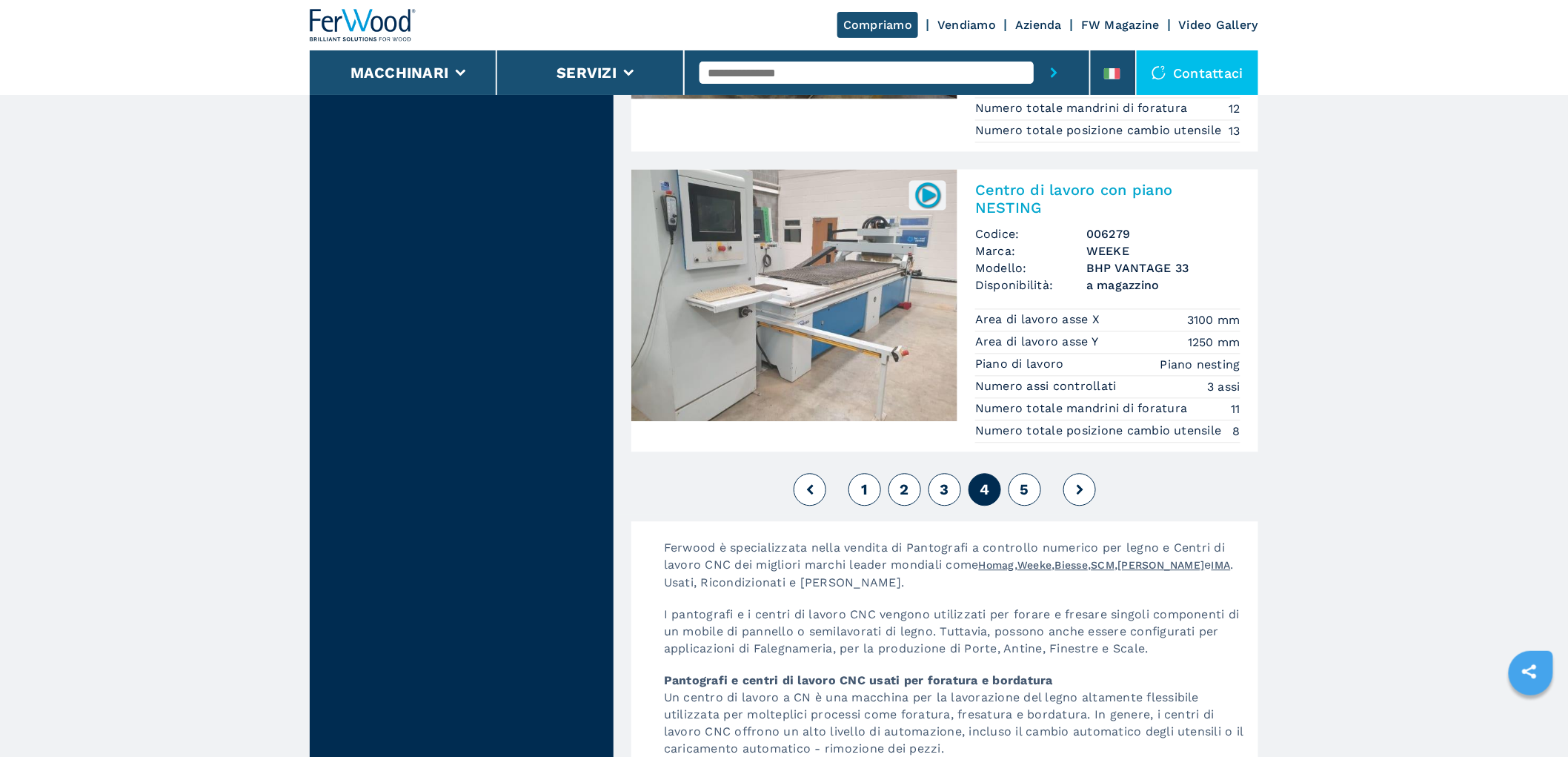
click at [1015, 494] on button "5" at bounding box center [1025, 489] width 33 height 33
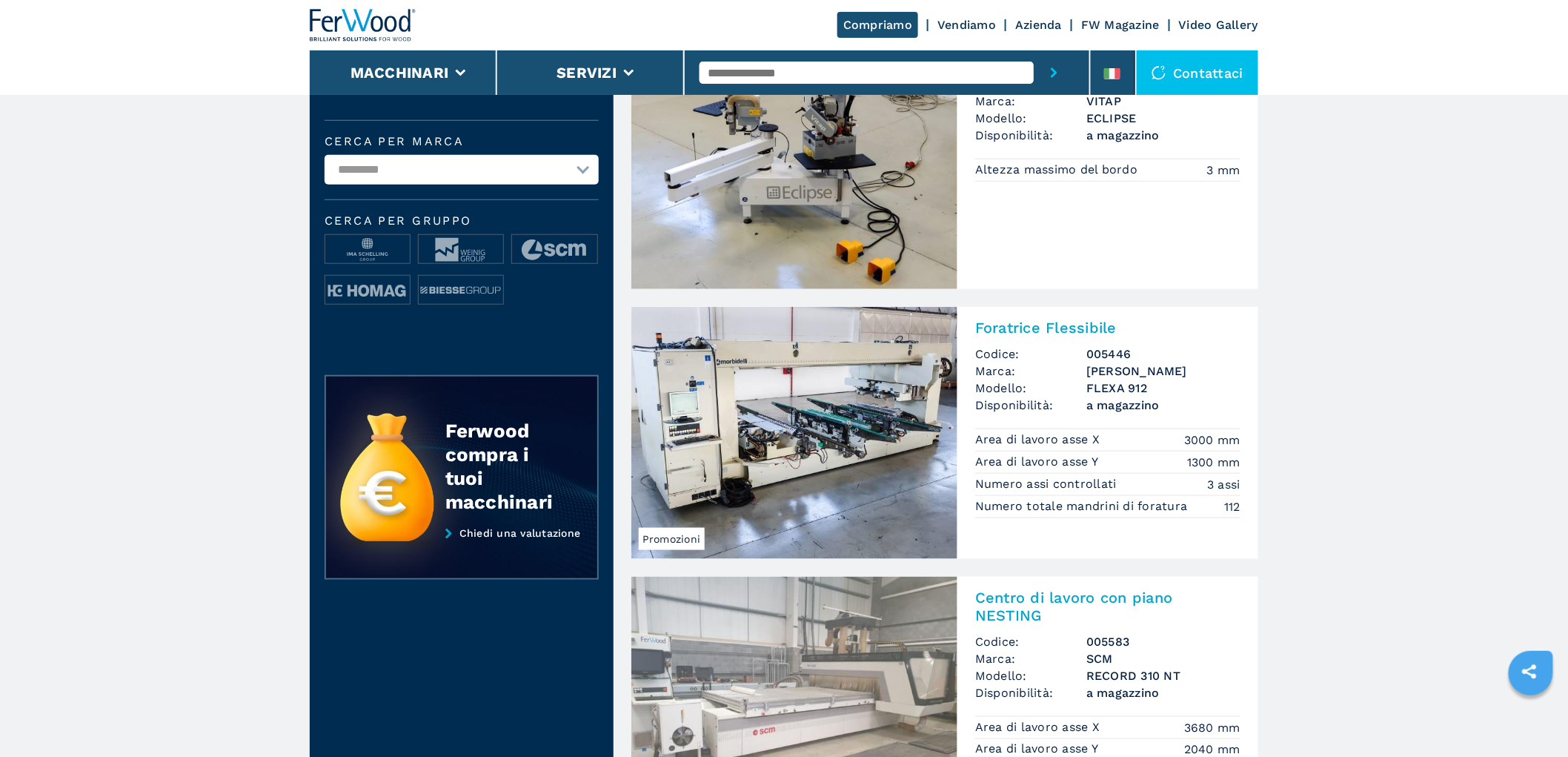
scroll to position [576, 0]
